Goal: Find specific page/section: Find specific page/section

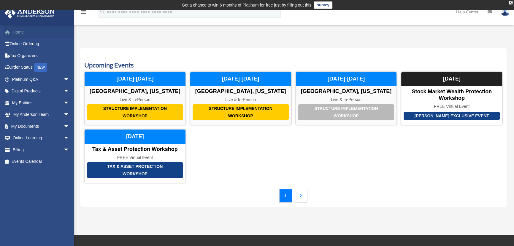
click at [19, 32] on link "Home" at bounding box center [41, 32] width 74 height 12
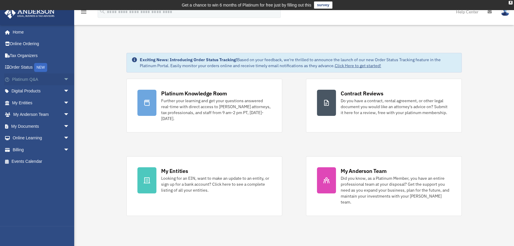
click at [64, 79] on span "arrow_drop_down" at bounding box center [70, 79] width 12 height 12
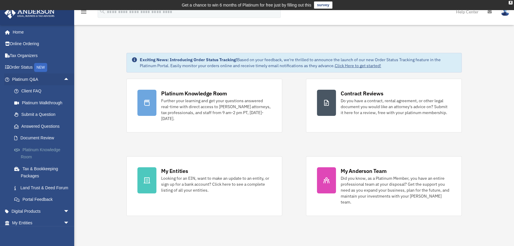
click at [43, 149] on link "Platinum Knowledge Room" at bounding box center [43, 153] width 70 height 19
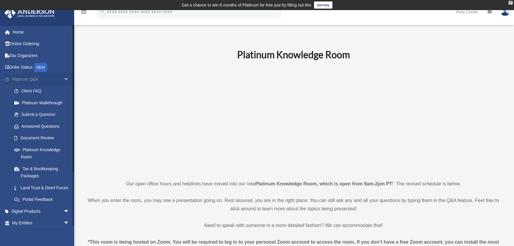
click at [64, 78] on span "arrow_drop_down" at bounding box center [70, 79] width 12 height 12
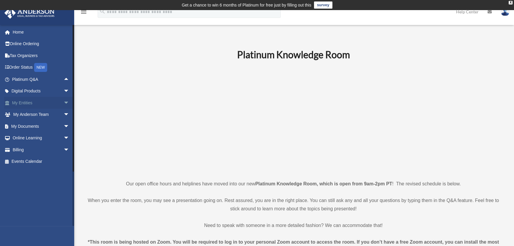
click at [64, 101] on span "arrow_drop_down" at bounding box center [70, 103] width 12 height 12
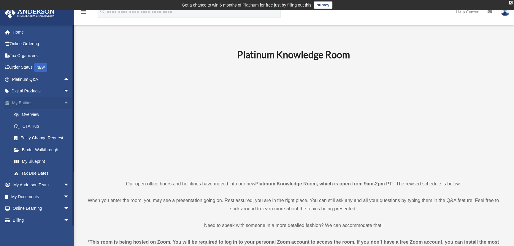
click at [64, 102] on span "arrow_drop_up" at bounding box center [70, 103] width 12 height 12
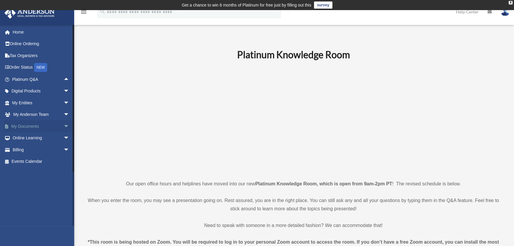
click at [64, 125] on span "arrow_drop_down" at bounding box center [70, 126] width 12 height 12
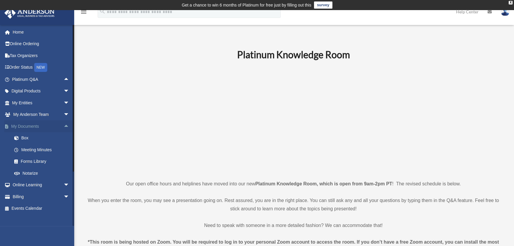
click at [64, 124] on span "arrow_drop_up" at bounding box center [70, 126] width 12 height 12
